Goal: Feedback & Contribution: Leave review/rating

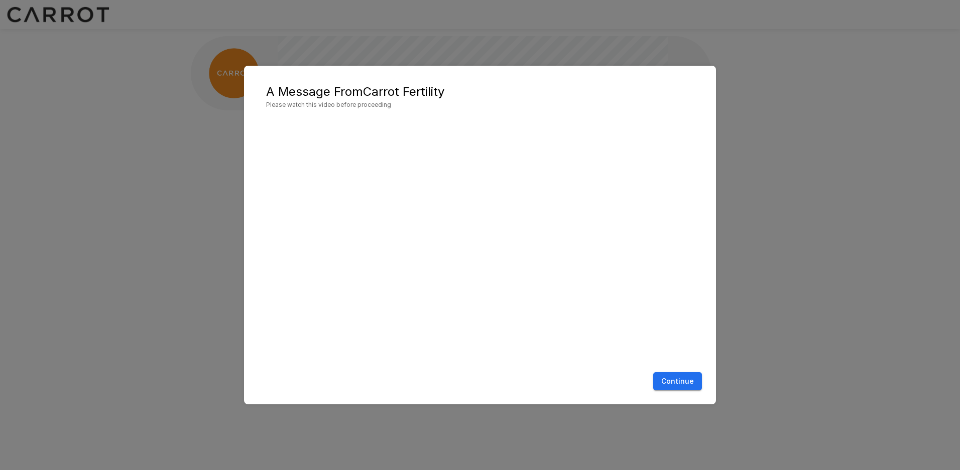
click at [673, 380] on button "Continue" at bounding box center [677, 381] width 49 height 19
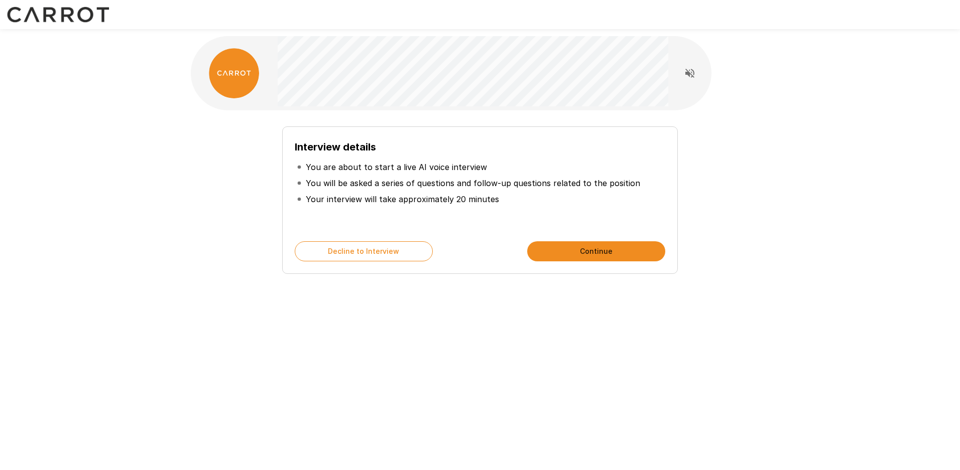
click at [578, 246] on button "Continue" at bounding box center [596, 251] width 138 height 20
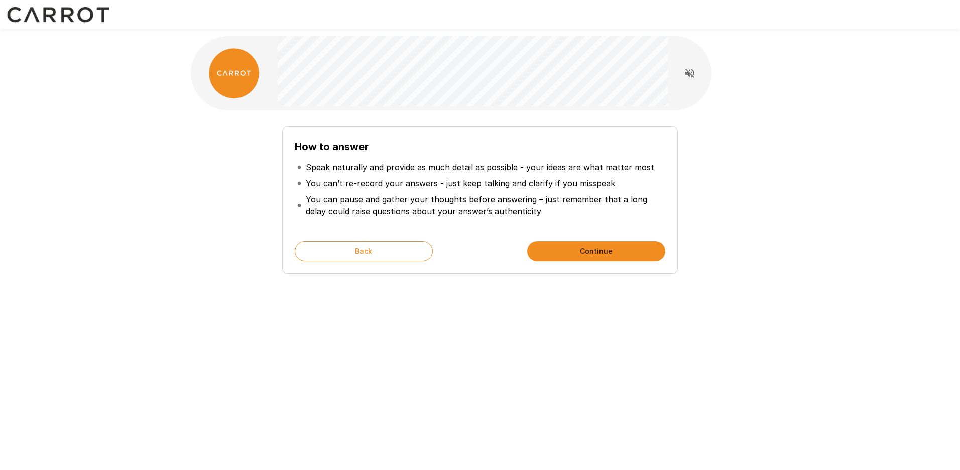
click at [578, 246] on button "Continue" at bounding box center [596, 251] width 138 height 20
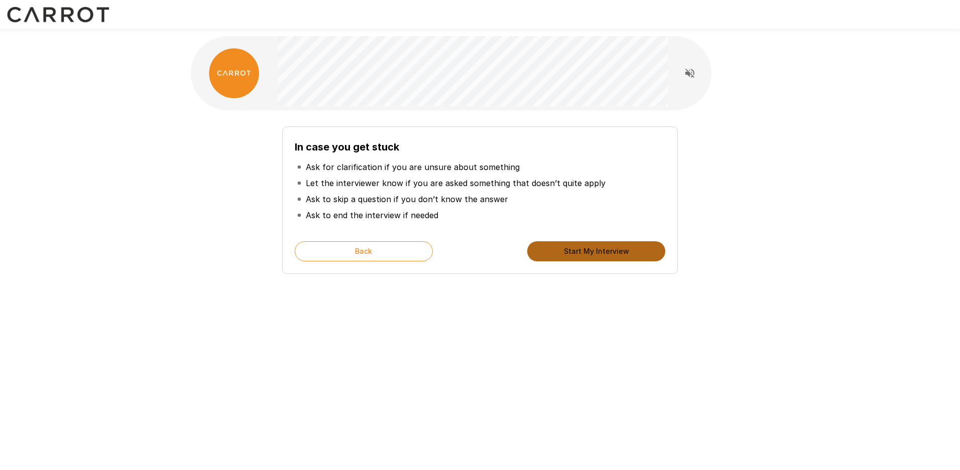
click at [578, 246] on button "Start My Interview" at bounding box center [596, 251] width 138 height 20
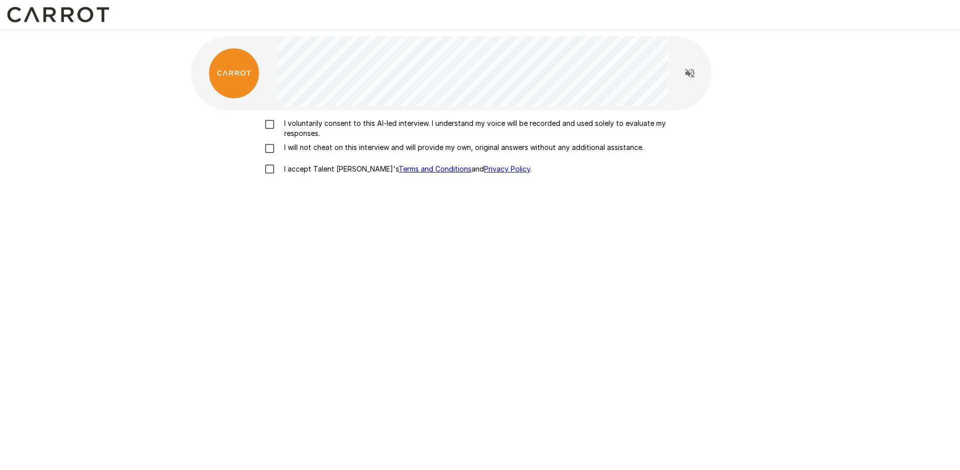
click at [288, 125] on p "I voluntarily consent to this AI-led interview. I understand my voice will be r…" at bounding box center [490, 128] width 421 height 20
click at [288, 147] on p "I will not cheat on this interview and will provide my own, original answers wi…" at bounding box center [461, 148] width 363 height 10
click at [287, 169] on p "I accept Talent Llama's Terms and Conditions and Privacy Policy ." at bounding box center [406, 169] width 252 height 10
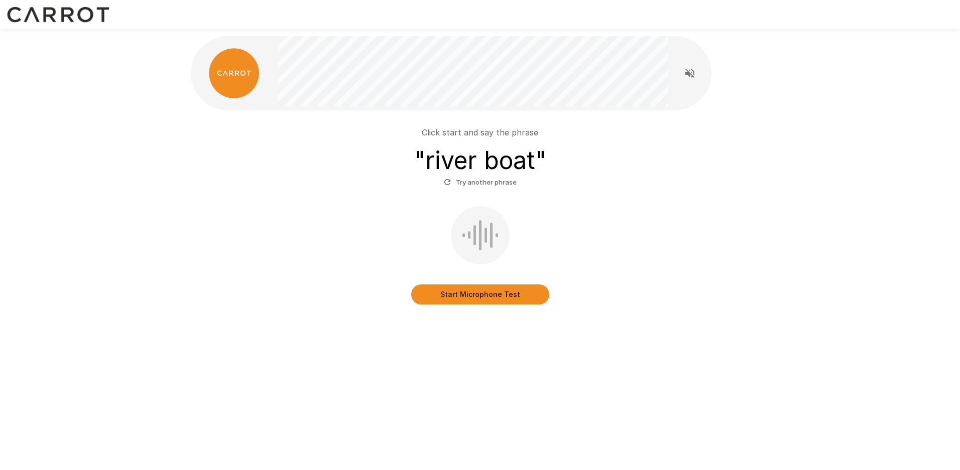
click at [477, 296] on button "Start Microphone Test" at bounding box center [480, 295] width 138 height 20
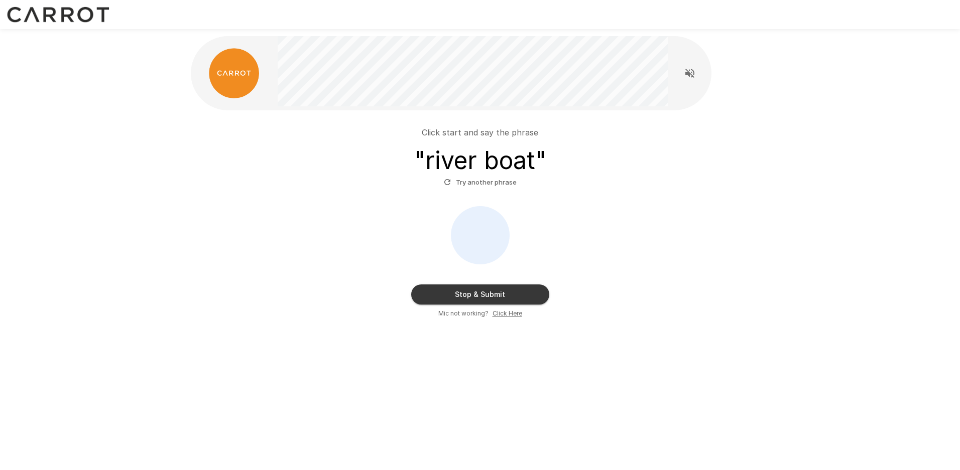
click at [505, 304] on button "Stop & Submit" at bounding box center [480, 295] width 138 height 20
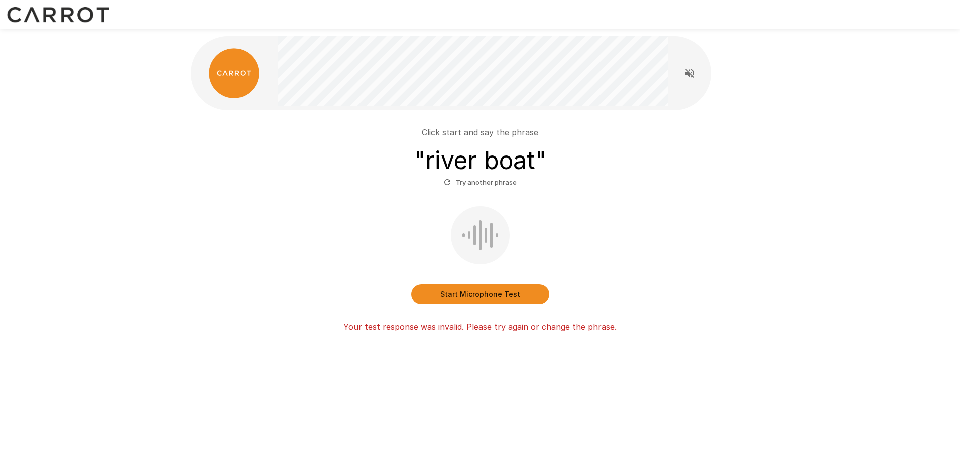
click at [528, 289] on button "Start Microphone Test" at bounding box center [480, 295] width 138 height 20
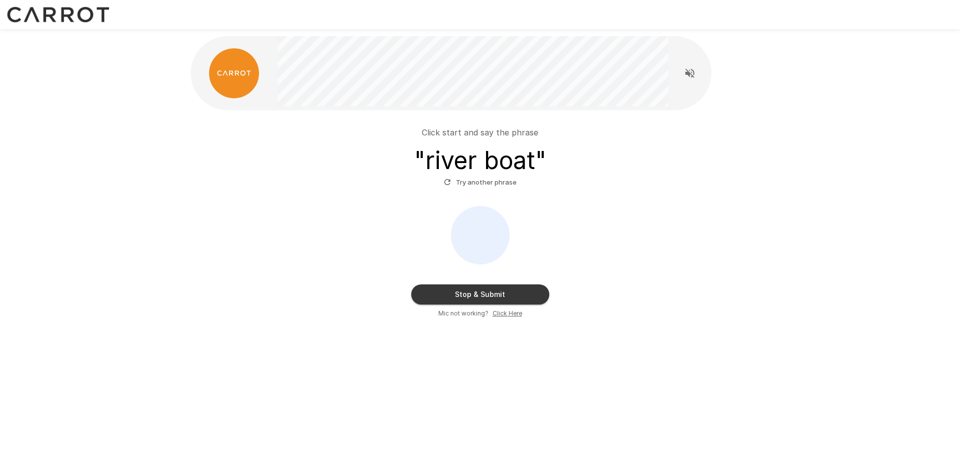
click at [482, 302] on button "Stop & Submit" at bounding box center [480, 295] width 138 height 20
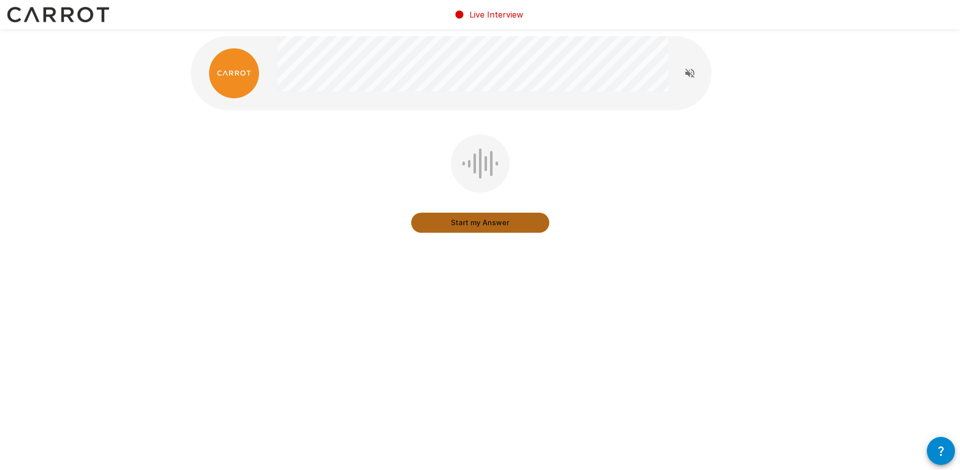
click at [478, 227] on button "Start my Answer" at bounding box center [480, 223] width 138 height 20
click at [478, 227] on button "Stop & Submit" at bounding box center [480, 223] width 138 height 20
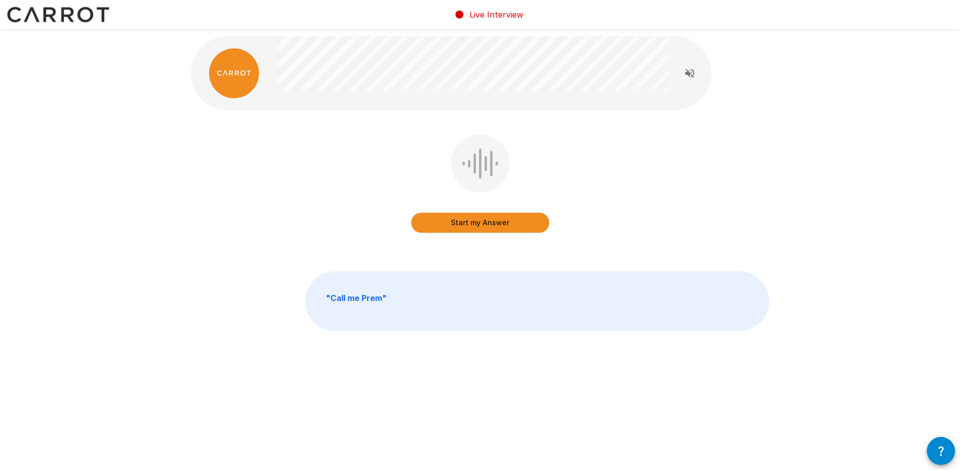
click at [508, 225] on button "Start my Answer" at bounding box center [480, 223] width 138 height 20
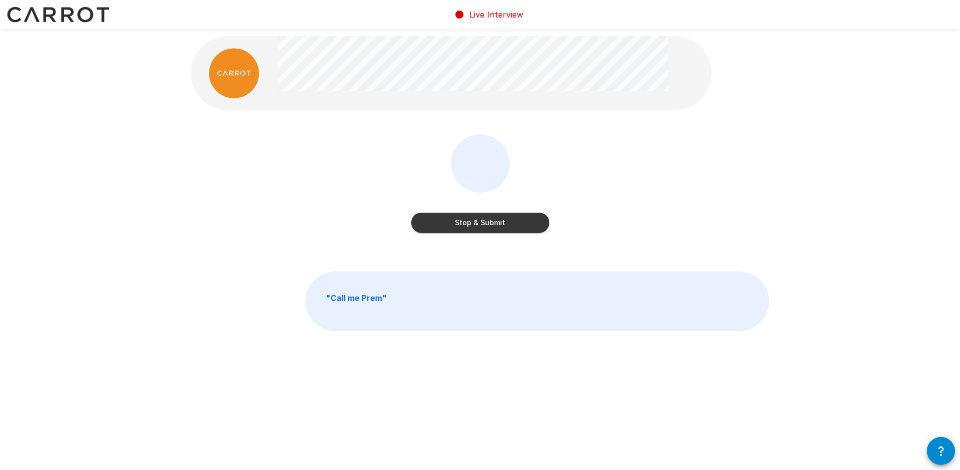
click at [496, 227] on button "Stop & Submit" at bounding box center [480, 223] width 138 height 20
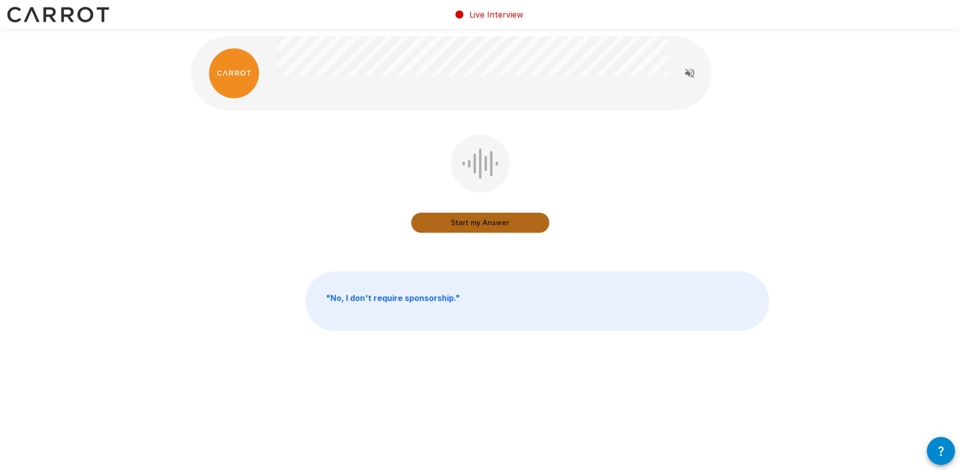
click at [506, 221] on button "Start my Answer" at bounding box center [480, 223] width 138 height 20
click at [514, 223] on button "Stop & Submit" at bounding box center [480, 223] width 138 height 20
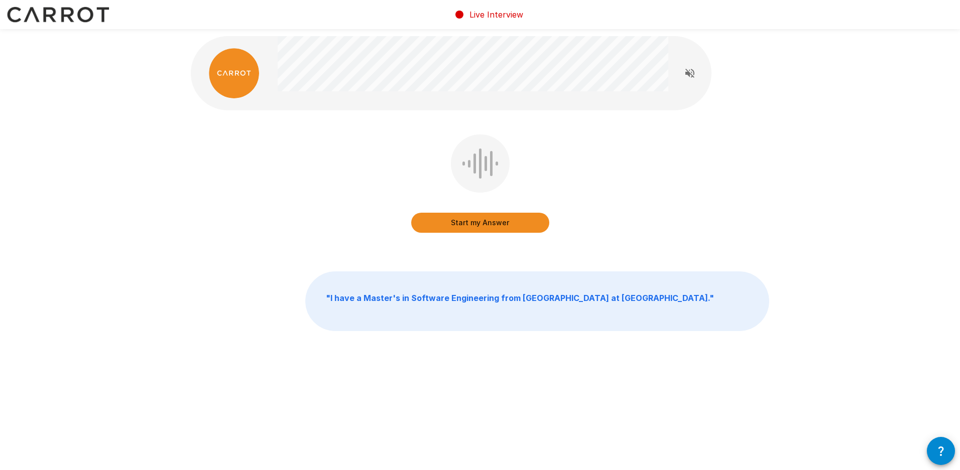
click at [510, 223] on button "Start my Answer" at bounding box center [480, 223] width 138 height 20
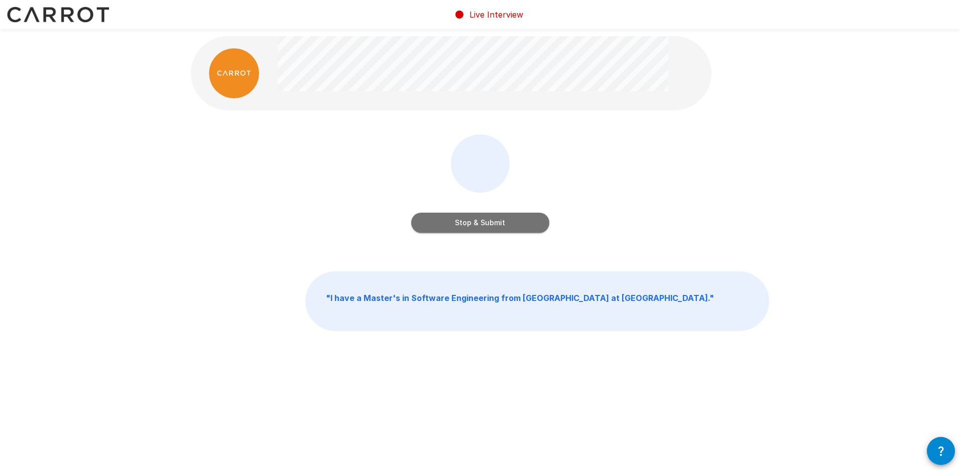
click at [510, 222] on button "Stop & Submit" at bounding box center [480, 223] width 138 height 20
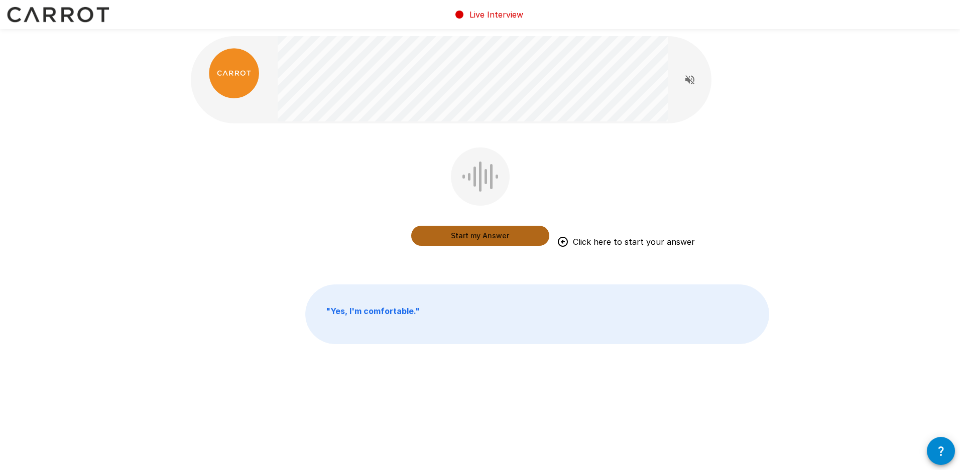
click at [484, 234] on button "Start my Answer" at bounding box center [480, 236] width 138 height 20
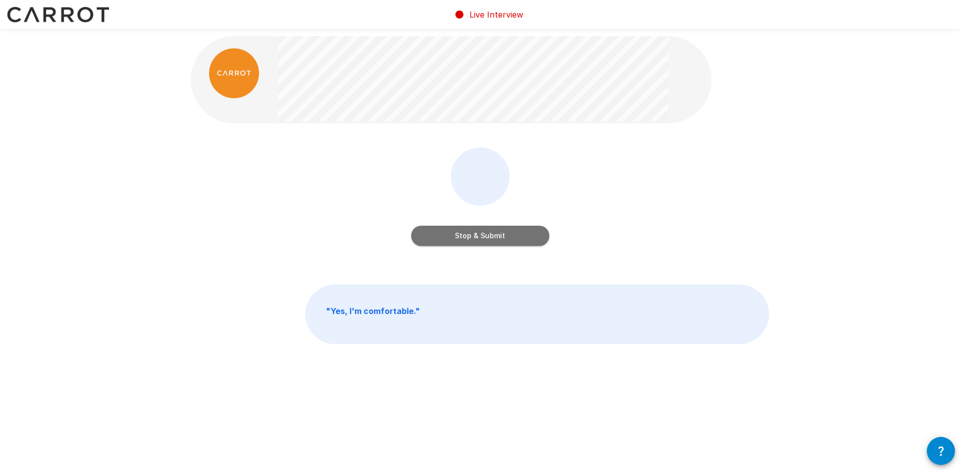
click at [521, 239] on button "Stop & Submit" at bounding box center [480, 236] width 138 height 20
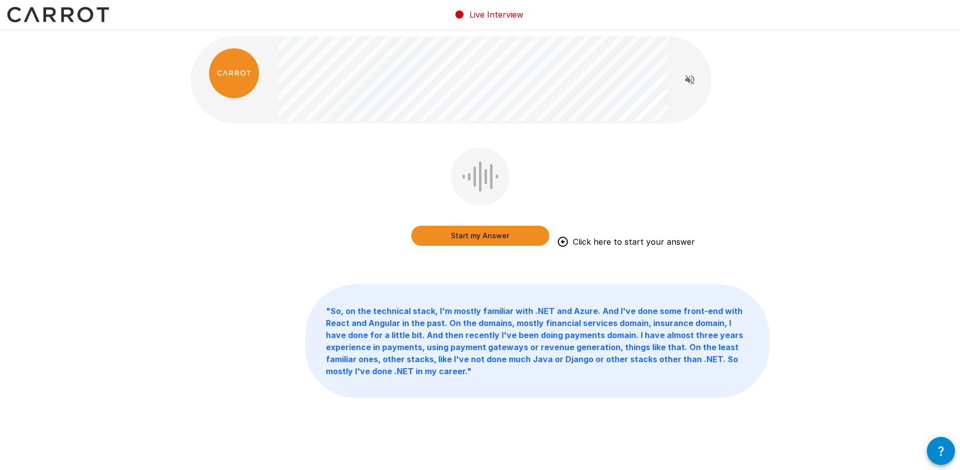
click at [487, 233] on button "Start my Answer" at bounding box center [480, 236] width 138 height 20
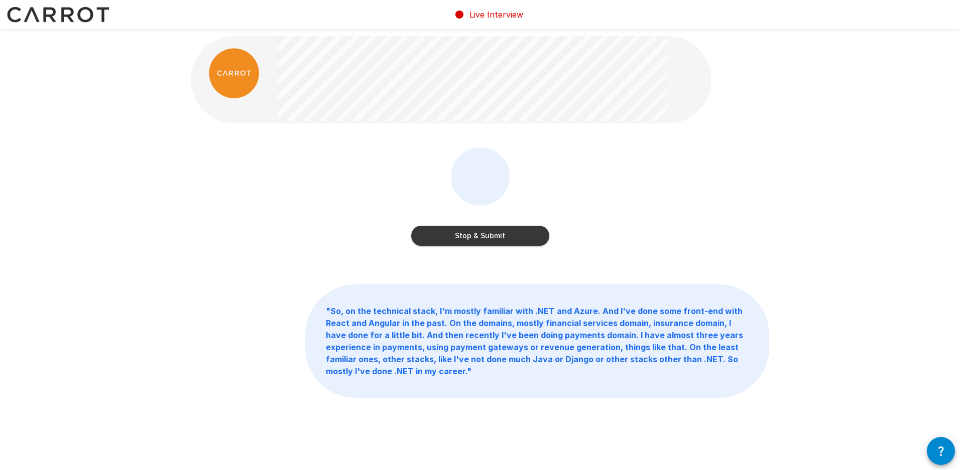
click at [514, 240] on button "Stop & Submit" at bounding box center [480, 236] width 138 height 20
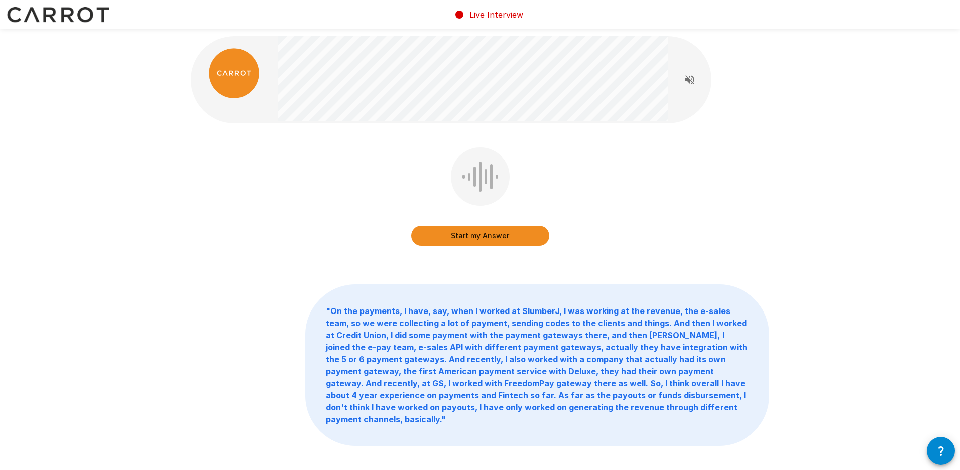
click at [515, 230] on button "Start my Answer" at bounding box center [480, 236] width 138 height 20
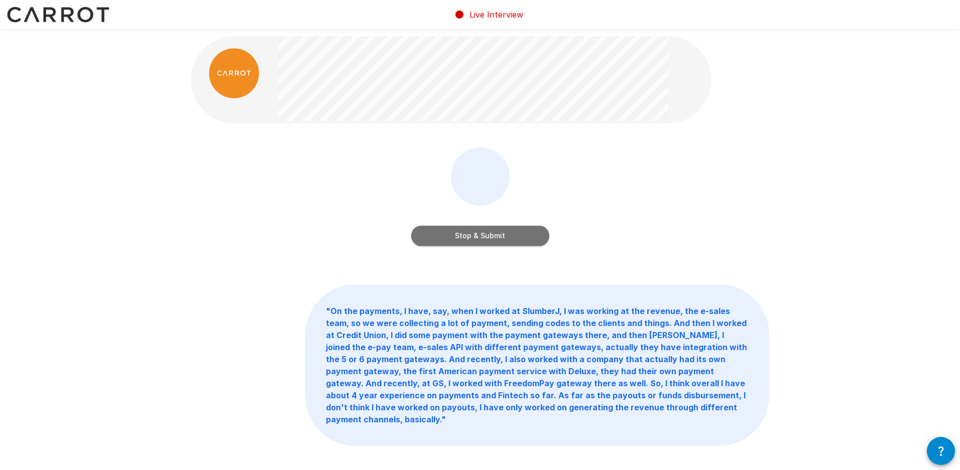
click at [488, 234] on button "Stop & Submit" at bounding box center [480, 236] width 138 height 20
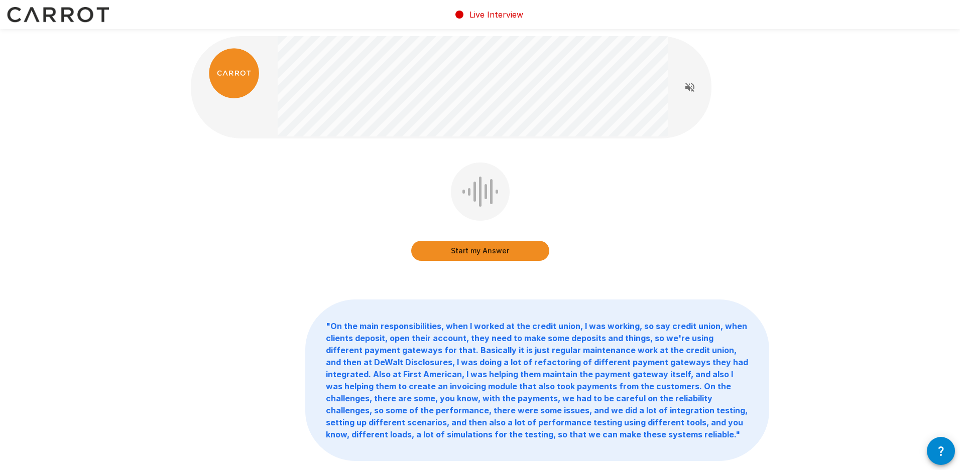
click at [513, 252] on button "Start my Answer" at bounding box center [480, 251] width 138 height 20
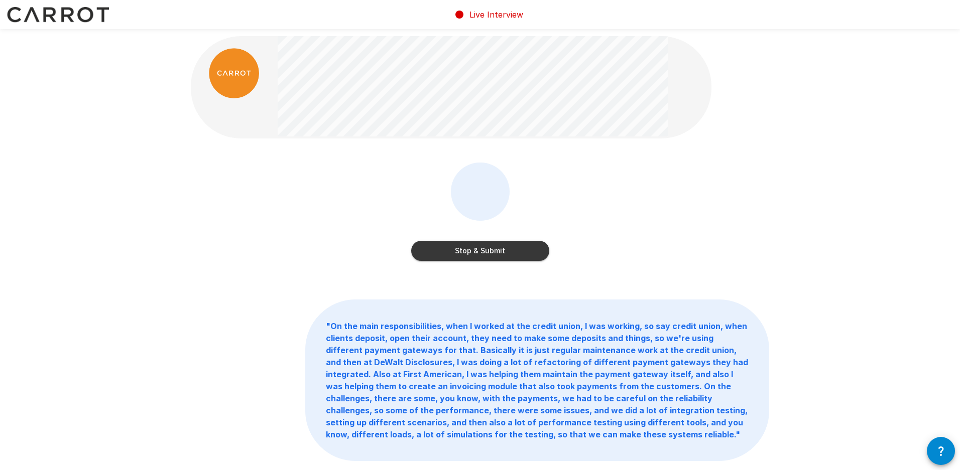
click at [518, 254] on button "Stop & Submit" at bounding box center [480, 251] width 138 height 20
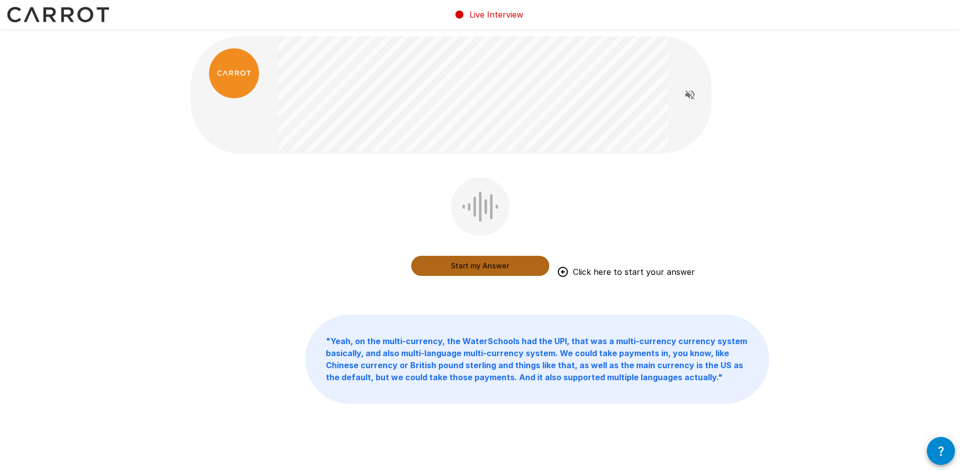
click at [503, 262] on button "Start my Answer" at bounding box center [480, 266] width 138 height 20
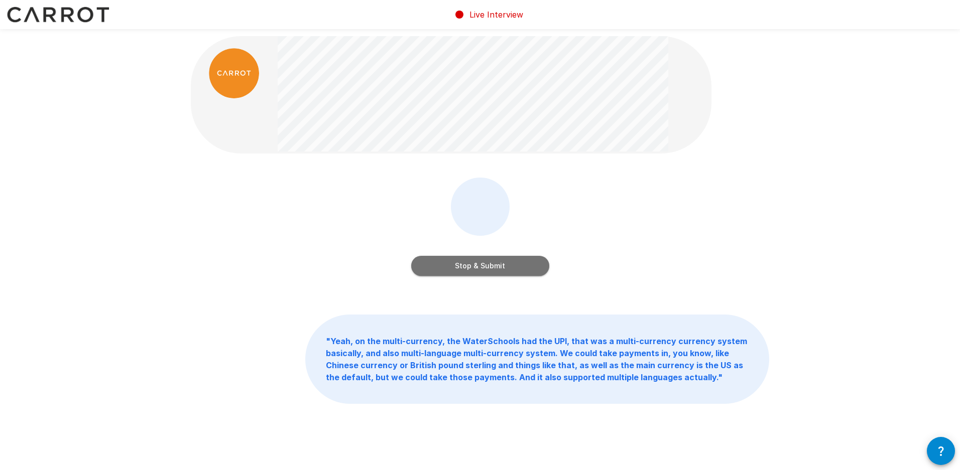
click at [526, 270] on button "Stop & Submit" at bounding box center [480, 266] width 138 height 20
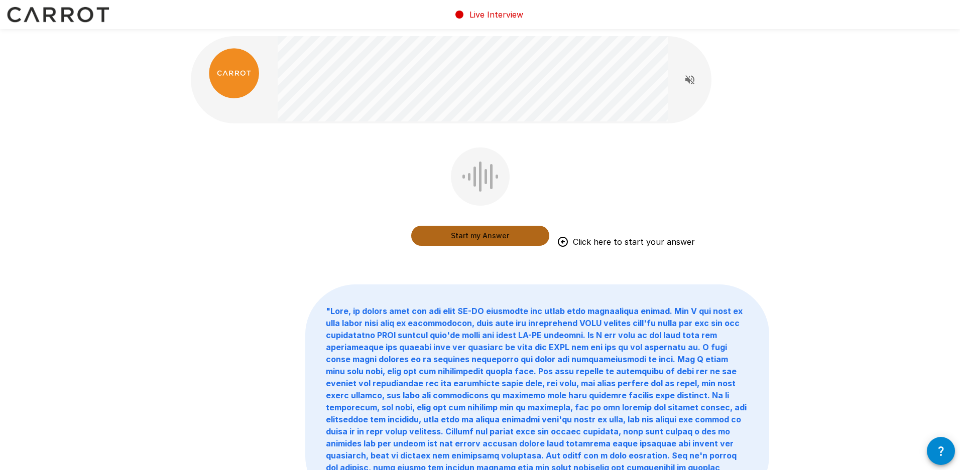
click at [499, 234] on button "Start my Answer" at bounding box center [480, 236] width 138 height 20
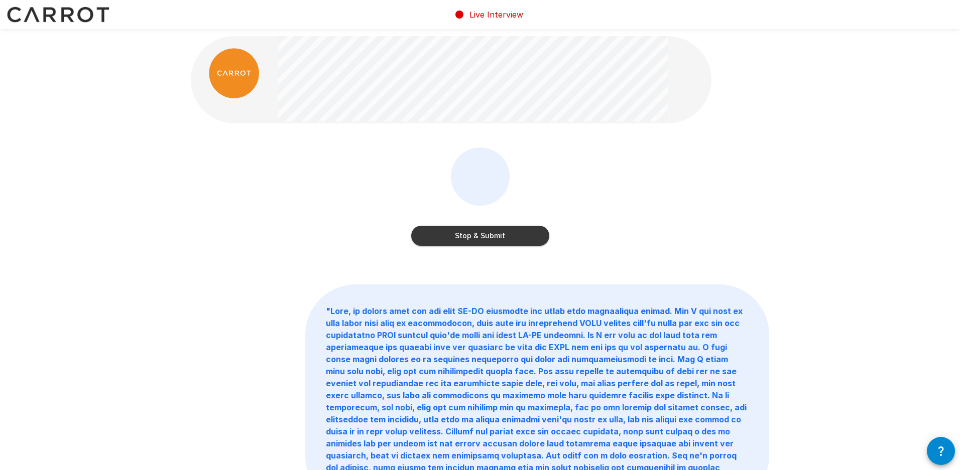
click at [512, 238] on button "Stop & Submit" at bounding box center [480, 236] width 138 height 20
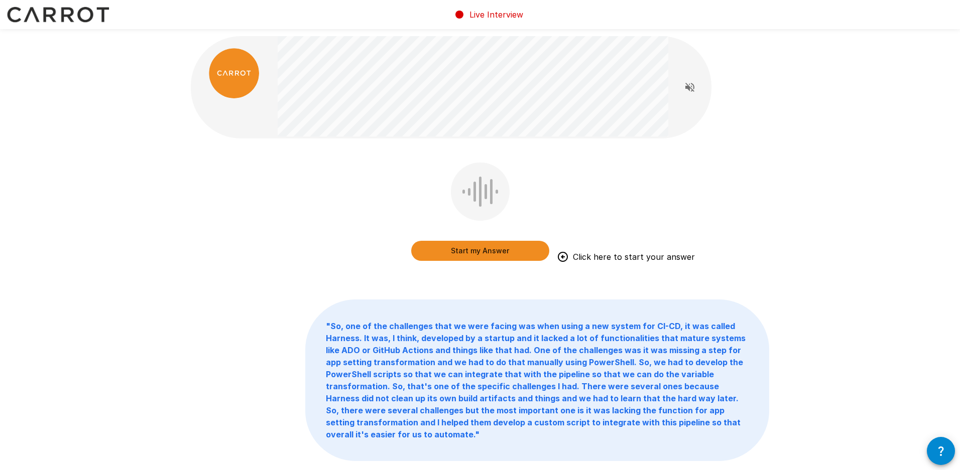
click at [496, 245] on button "Start my Answer" at bounding box center [480, 251] width 138 height 20
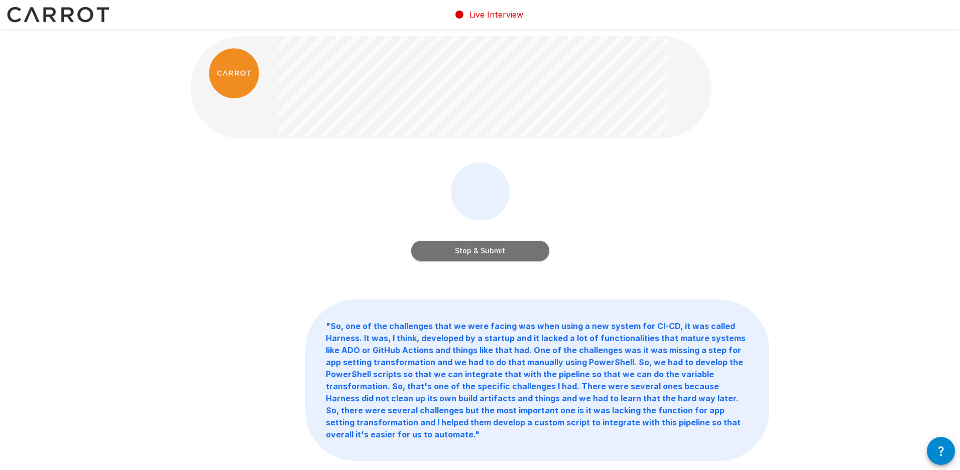
click at [531, 249] on button "Stop & Submit" at bounding box center [480, 251] width 138 height 20
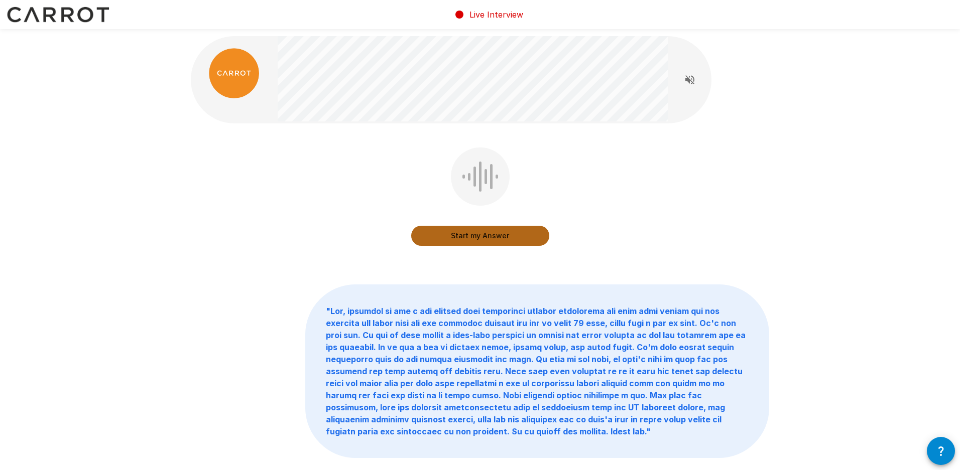
click at [534, 237] on button "Start my Answer" at bounding box center [480, 236] width 138 height 20
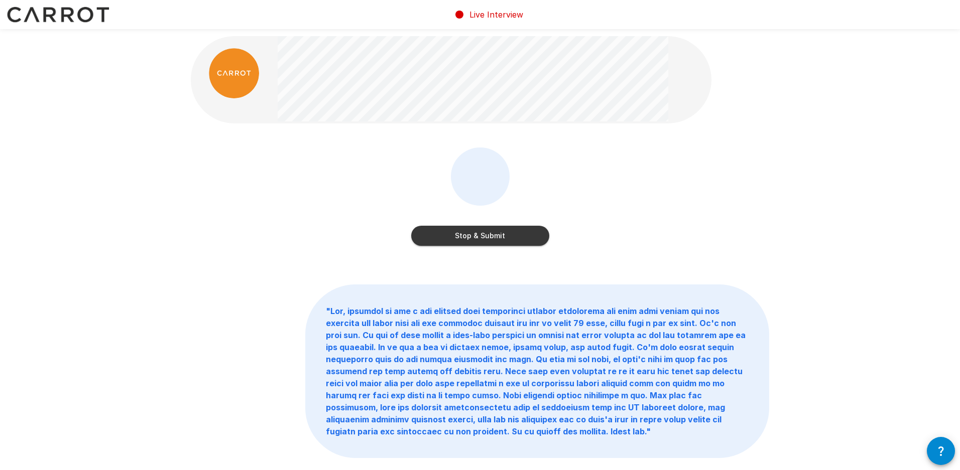
click at [514, 233] on button "Stop & Submit" at bounding box center [480, 236] width 138 height 20
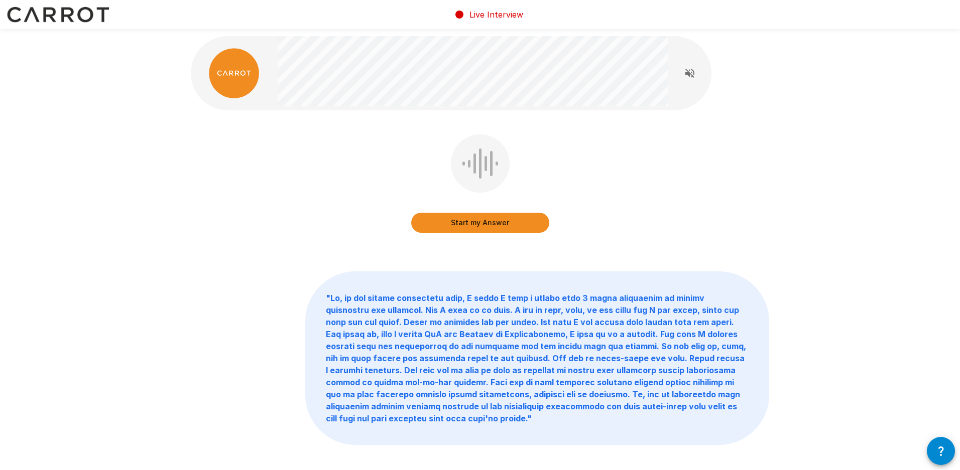
click at [472, 219] on button "Start my Answer" at bounding box center [480, 223] width 138 height 20
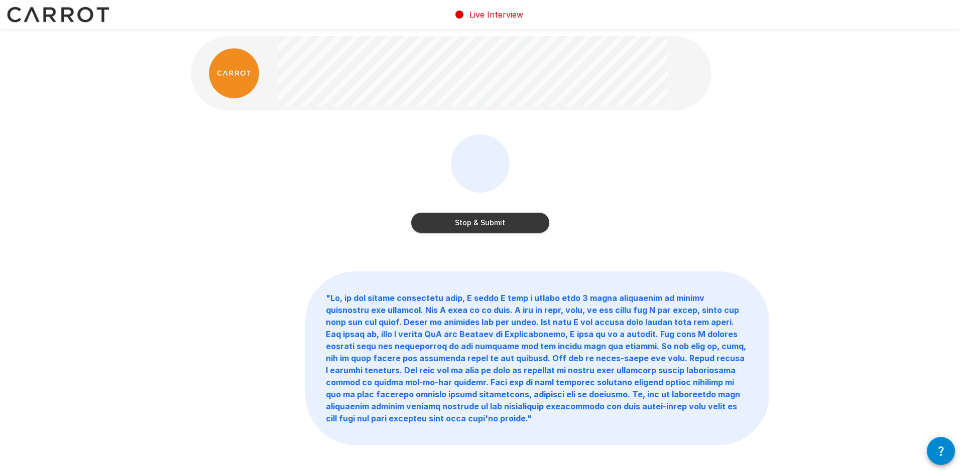
click at [494, 224] on button "Stop & Submit" at bounding box center [480, 223] width 138 height 20
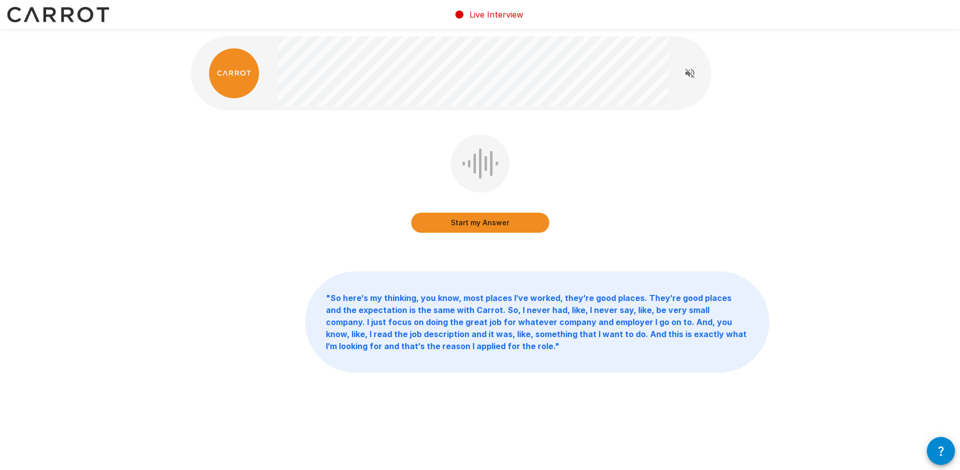
click at [468, 218] on button "Start my Answer" at bounding box center [480, 223] width 138 height 20
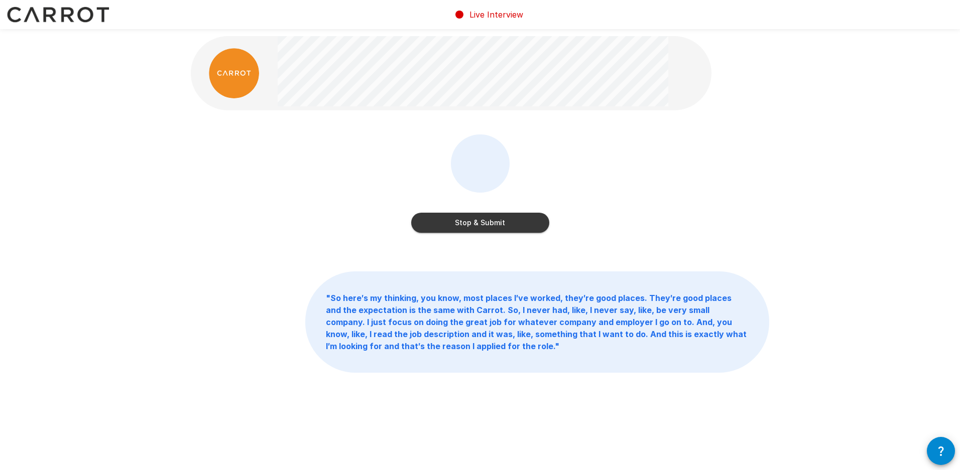
click at [527, 221] on button "Stop & Submit" at bounding box center [480, 223] width 138 height 20
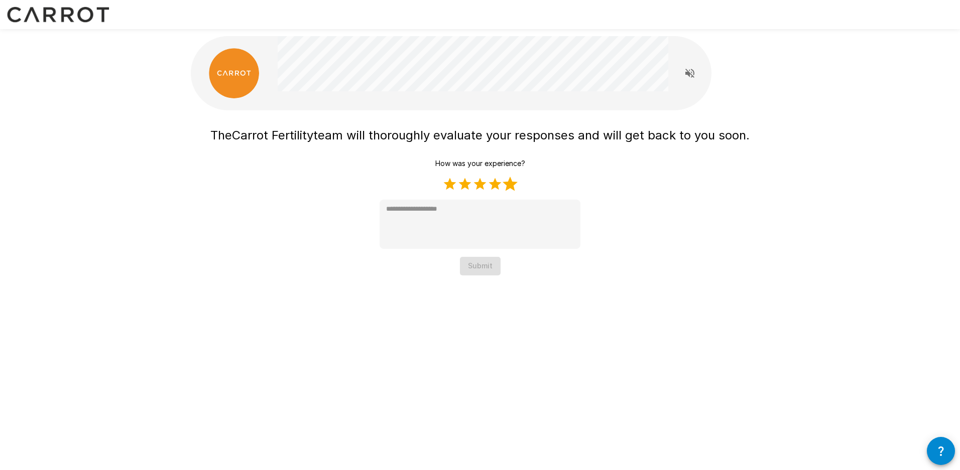
click at [511, 181] on label "5 Stars" at bounding box center [510, 184] width 15 height 15
type textarea "*"
click at [481, 264] on button "Submit" at bounding box center [480, 266] width 41 height 19
